Goal: Transaction & Acquisition: Purchase product/service

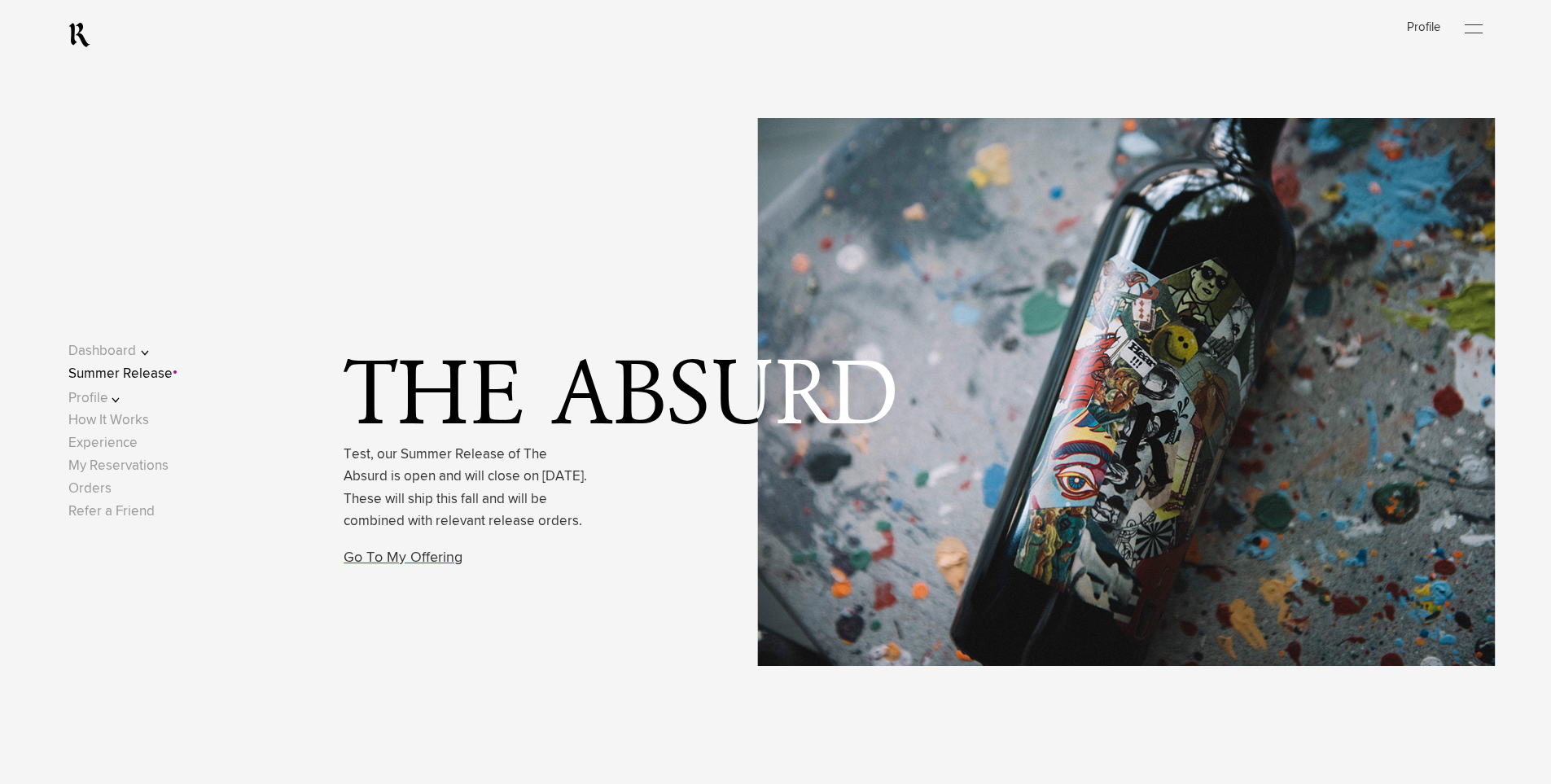
scroll to position [1710, 0]
